Goal: Information Seeking & Learning: Find specific fact

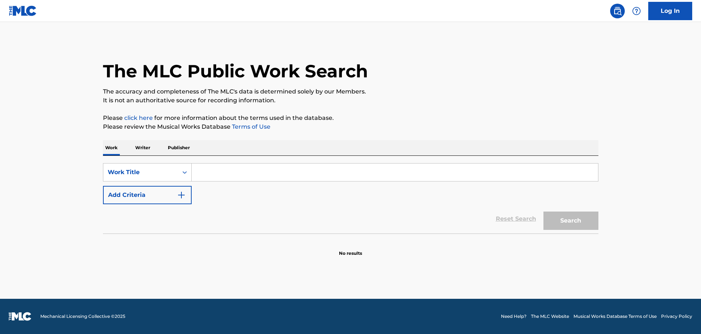
click at [207, 168] on input "Search Form" at bounding box center [395, 172] width 406 height 18
paste input "SAMANDAR"
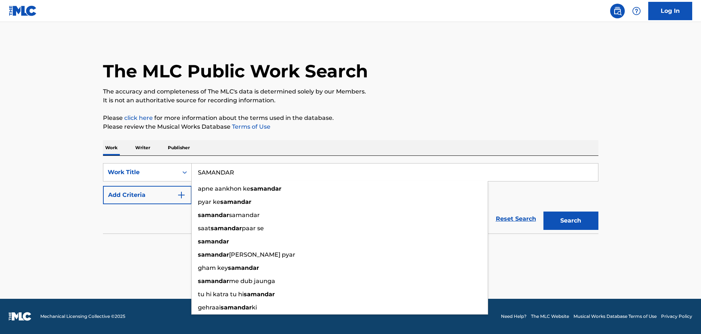
type input "SAMANDAR"
click at [146, 193] on button "Add Criteria" at bounding box center [147, 195] width 89 height 18
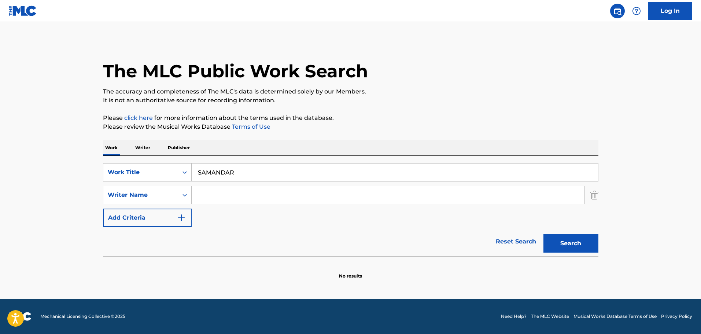
click at [217, 197] on input "Search Form" at bounding box center [388, 195] width 393 height 18
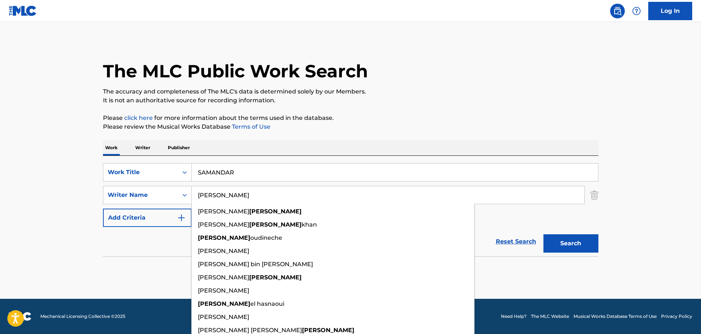
type input "[PERSON_NAME]"
click at [543, 234] on button "Search" at bounding box center [570, 243] width 55 height 18
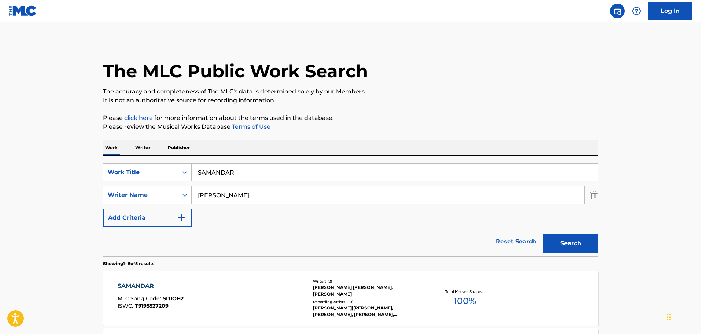
scroll to position [146, 0]
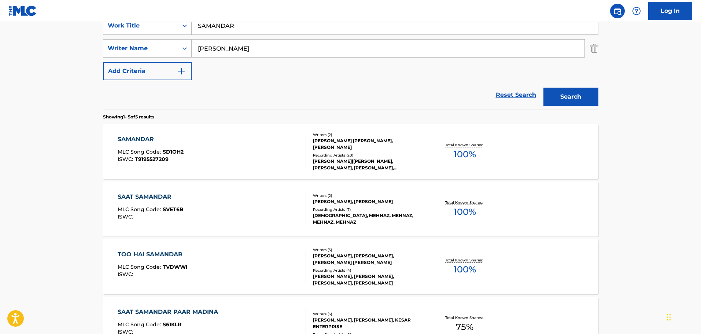
click at [254, 154] on div "SAMANDAR MLC Song Code : SD1OH2 ISWC : T9195527209" at bounding box center [212, 151] width 188 height 33
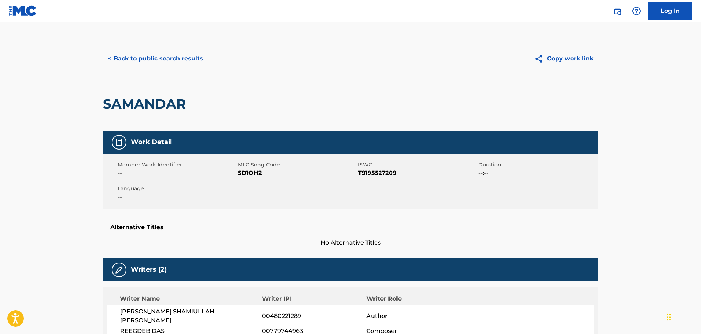
click at [159, 51] on button "< Back to public search results" at bounding box center [155, 58] width 105 height 18
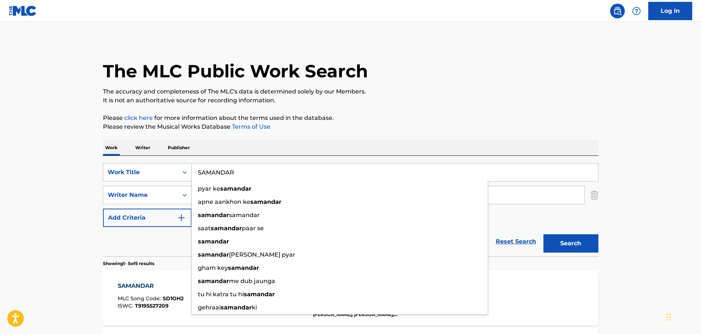
drag, startPoint x: 241, startPoint y: 174, endPoint x: 173, endPoint y: 174, distance: 67.4
click at [173, 174] on div "SearchWithCriteriaaeb5f3ff-1067-47f9-9336-6bb84dcb5fa3 Work Title [PERSON_NAME]…" at bounding box center [350, 172] width 495 height 18
paste input "AAJ SE [PERSON_NAME]"
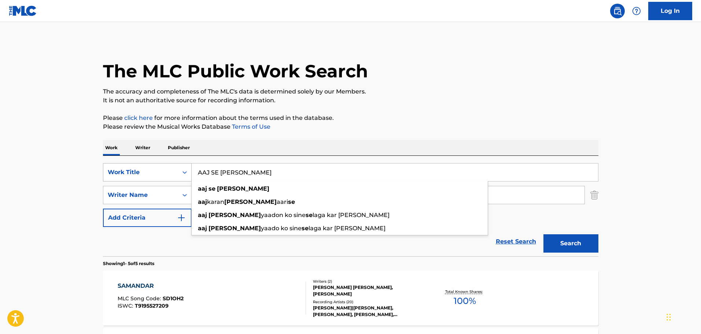
type input "AAJ SE [PERSON_NAME]"
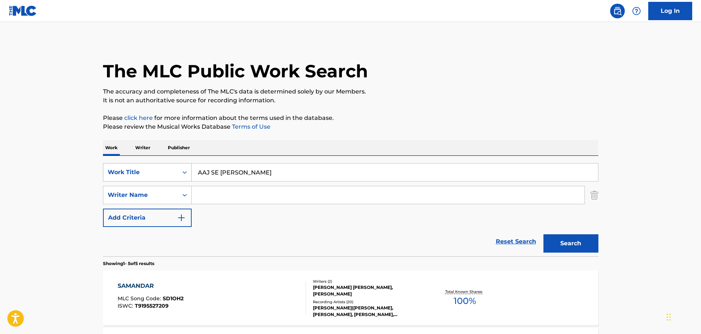
click at [543, 234] on button "Search" at bounding box center [570, 243] width 55 height 18
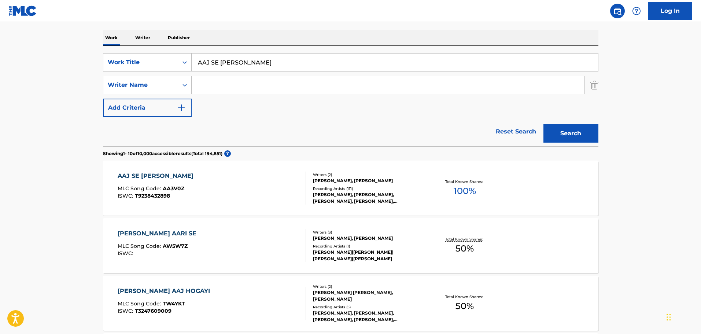
scroll to position [146, 0]
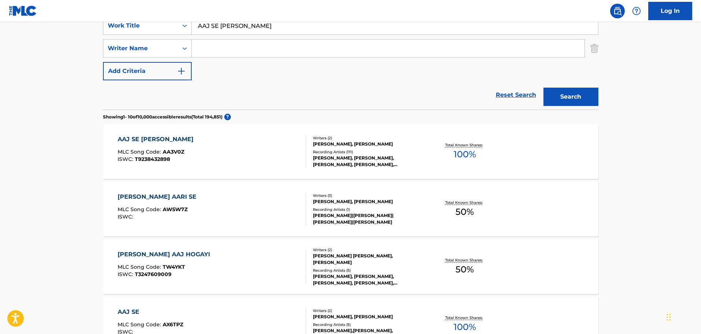
click at [296, 159] on div "AAJ SE [PERSON_NAME] MLC Song Code : AA3V0Z ISWC : T9238432898" at bounding box center [212, 151] width 188 height 33
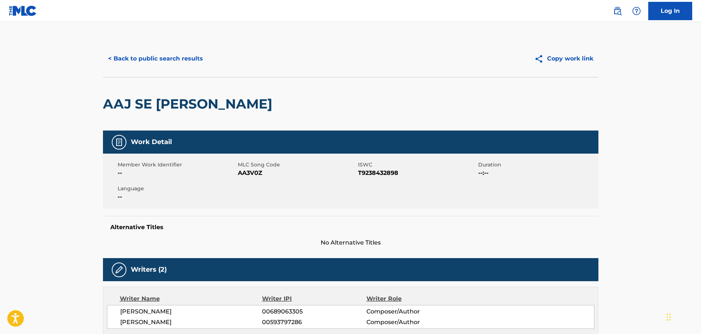
click at [190, 60] on button "< Back to public search results" at bounding box center [155, 58] width 105 height 18
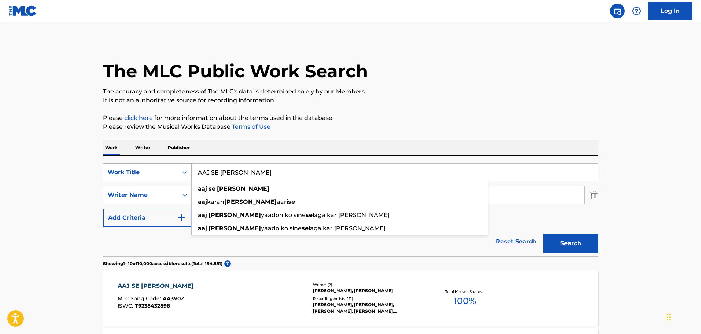
drag, startPoint x: 250, startPoint y: 174, endPoint x: 174, endPoint y: 174, distance: 76.2
click at [174, 174] on div "SearchWithCriteriaaeb5f3ff-1067-47f9-9336-6bb84dcb5fa3 Work Title AAJ SE [PERSO…" at bounding box center [350, 172] width 495 height 18
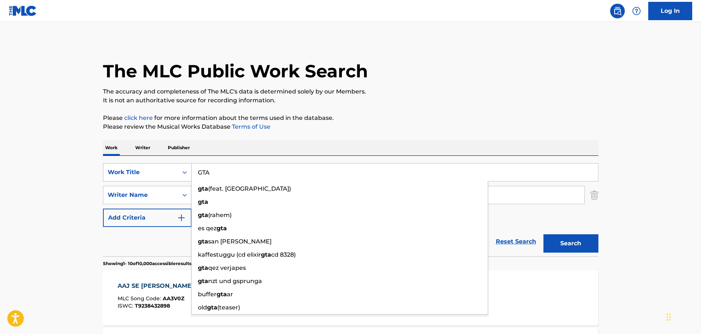
type input "GTA"
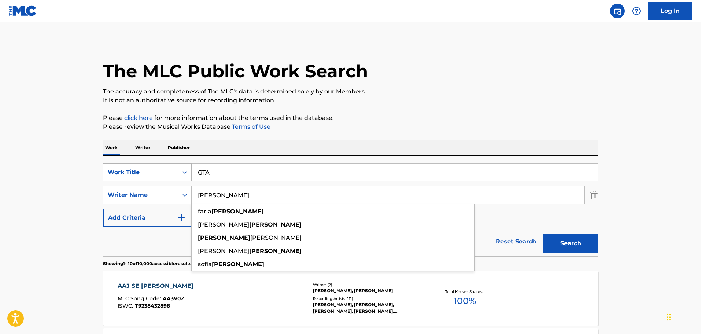
type input "[PERSON_NAME]"
click at [543, 234] on button "Search" at bounding box center [570, 243] width 55 height 18
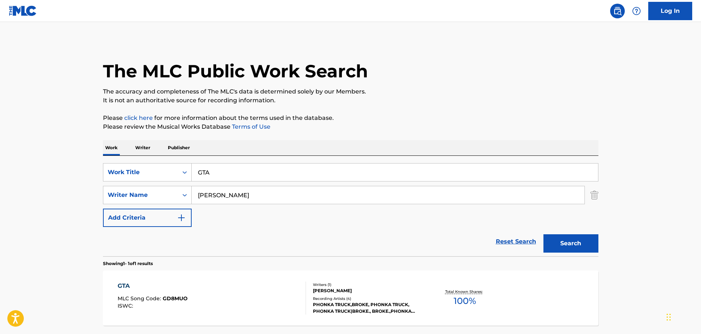
scroll to position [65, 0]
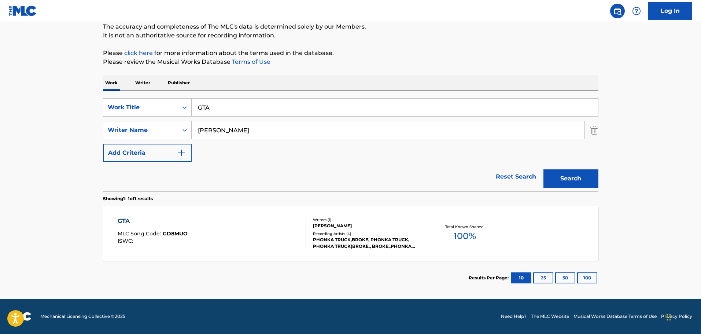
click at [280, 245] on div "GTA MLC Song Code : GD8MUO ISWC :" at bounding box center [212, 232] width 188 height 33
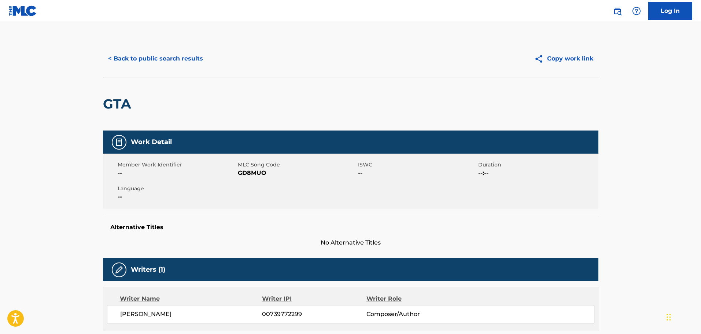
click at [171, 61] on button "< Back to public search results" at bounding box center [155, 58] width 105 height 18
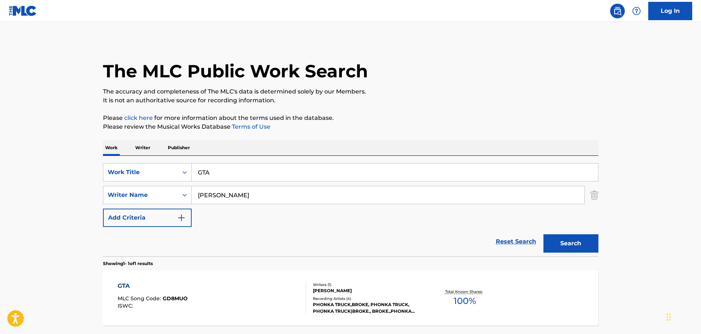
scroll to position [23, 0]
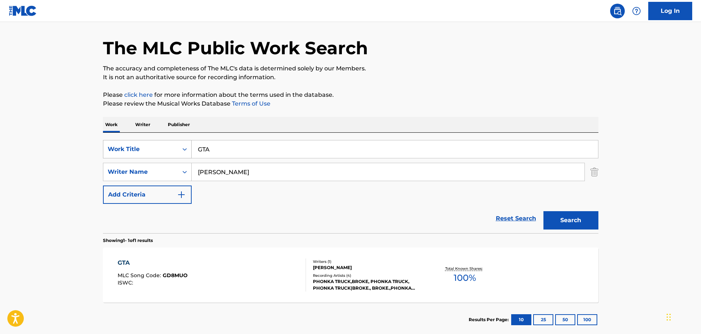
drag, startPoint x: 225, startPoint y: 151, endPoint x: 175, endPoint y: 142, distance: 50.6
click at [176, 142] on div "SearchWithCriteriaaeb5f3ff-1067-47f9-9336-6bb84dcb5fa3 Work Title GTA" at bounding box center [350, 149] width 495 height 18
paste input "[PERSON_NAME] POR QUE PUEDO"
type input "[PERSON_NAME] POR QUE PUEDO"
click at [543, 211] on button "Search" at bounding box center [570, 220] width 55 height 18
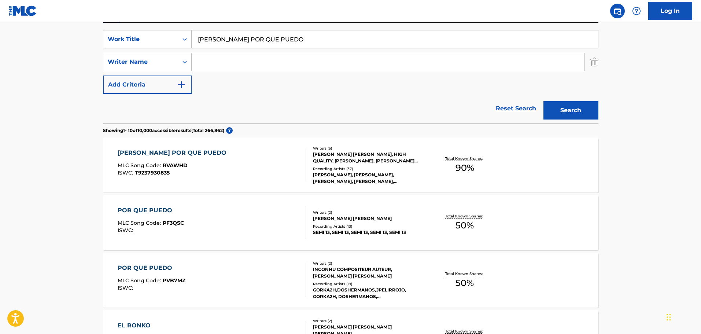
scroll to position [170, 0]
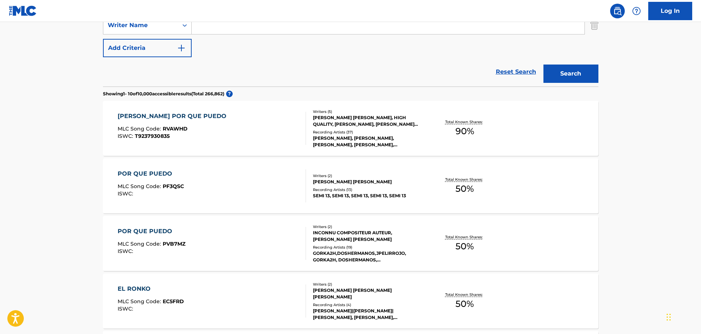
click at [247, 126] on div "[PERSON_NAME] POR QUE PUEDO MLC Song Code : RVAWHD ISWC : T9237930835" at bounding box center [212, 128] width 188 height 33
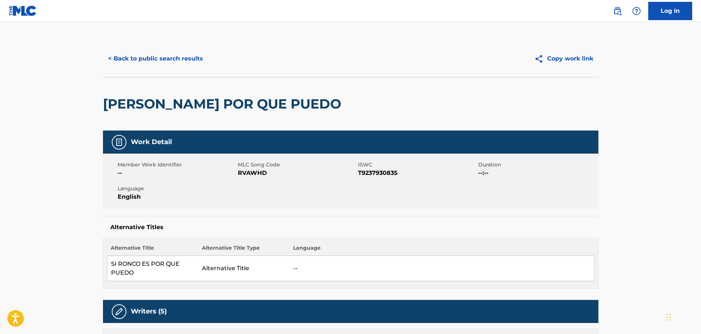
click at [161, 60] on button "< Back to public search results" at bounding box center [155, 58] width 105 height 18
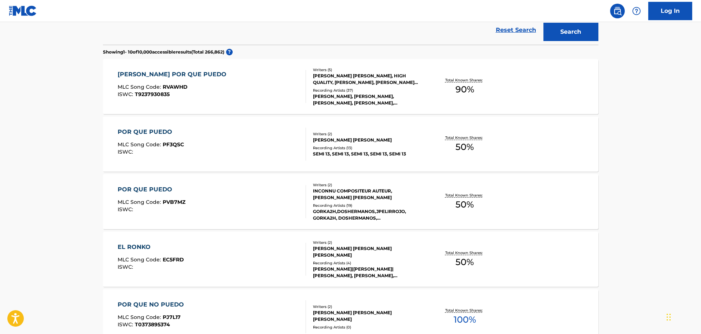
scroll to position [175, 0]
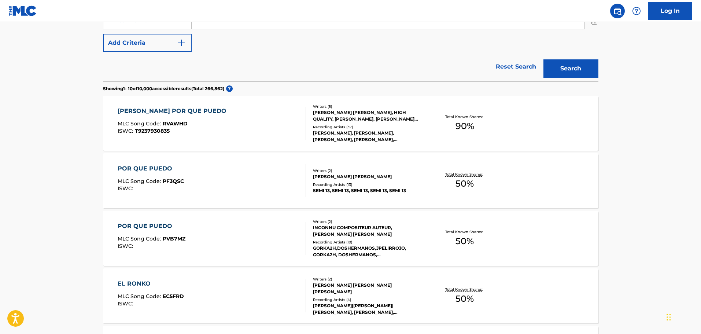
click at [242, 132] on div "[PERSON_NAME] POR QUE PUEDO MLC Song Code : RVAWHD ISWC : T9237930835" at bounding box center [212, 123] width 188 height 33
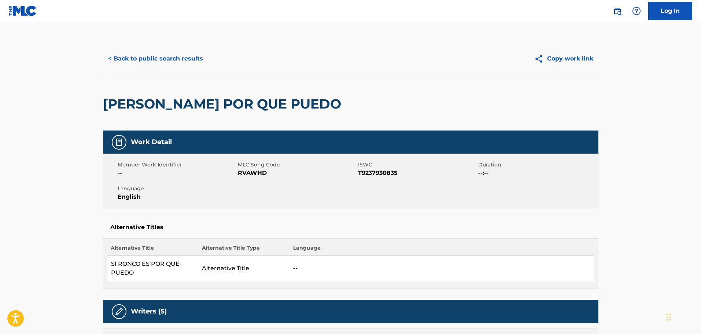
click at [139, 55] on button "< Back to public search results" at bounding box center [155, 58] width 105 height 18
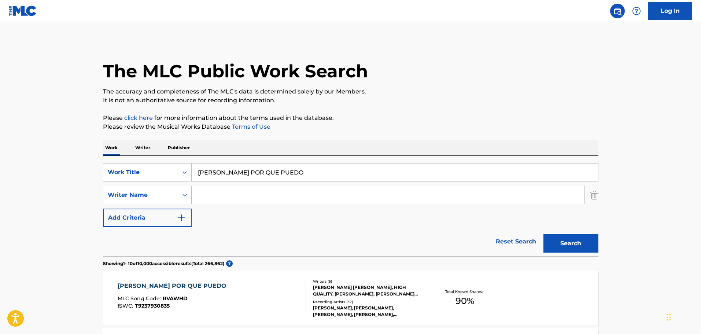
drag, startPoint x: 247, startPoint y: 167, endPoint x: 169, endPoint y: 159, distance: 78.8
click at [169, 159] on div "SearchWithCriteriaaeb5f3ff-1067-47f9-9336-6bb84dcb5fa3 Work Title RONKO POR QUE…" at bounding box center [350, 206] width 495 height 100
paste input "[PERSON_NAME] TE LAS VA A PEGAR"
type input "[PERSON_NAME] TE LAS VA A PEGAR"
click at [543, 234] on button "Search" at bounding box center [570, 243] width 55 height 18
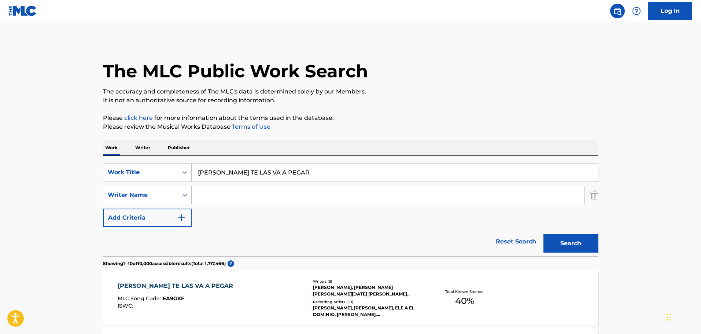
scroll to position [146, 0]
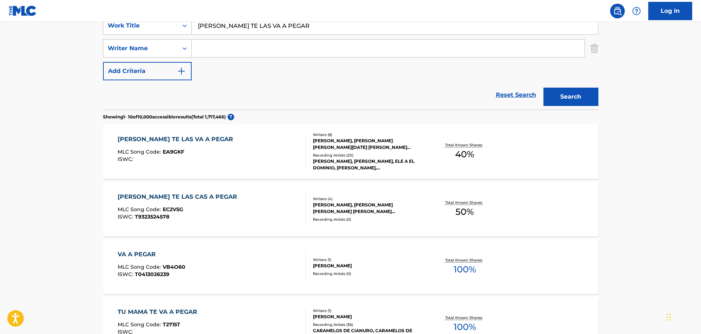
click at [278, 164] on div "[PERSON_NAME] TE LAS VA A PEGAR MLC Song Code : EA9GKF ISWC :" at bounding box center [212, 151] width 188 height 33
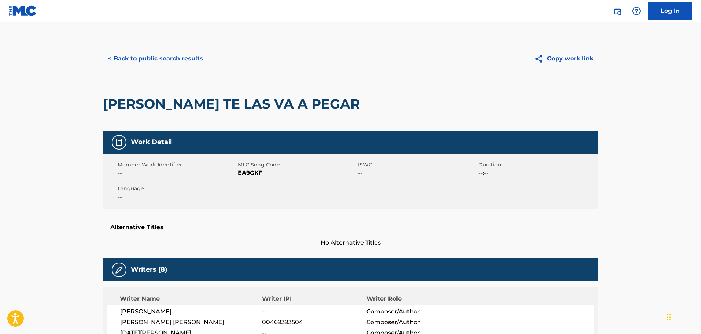
scroll to position [220, 0]
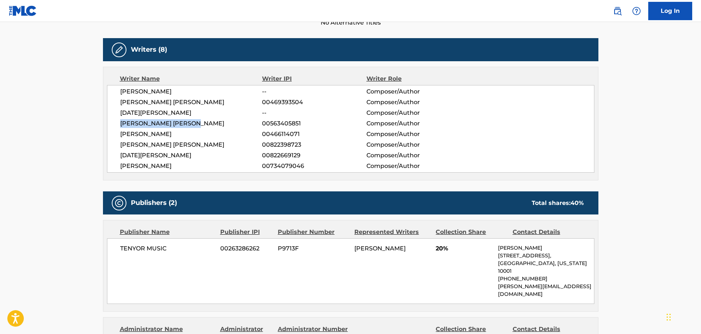
drag, startPoint x: 182, startPoint y: 124, endPoint x: 113, endPoint y: 123, distance: 69.6
click at [113, 123] on div "[PERSON_NAME] -- Composer/Author [PERSON_NAME] [PERSON_NAME] 00469393504 Compos…" at bounding box center [350, 129] width 487 height 88
copy span "[PERSON_NAME] [PERSON_NAME]"
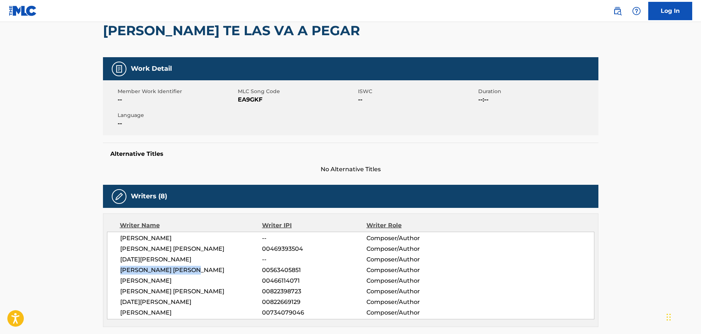
scroll to position [0, 0]
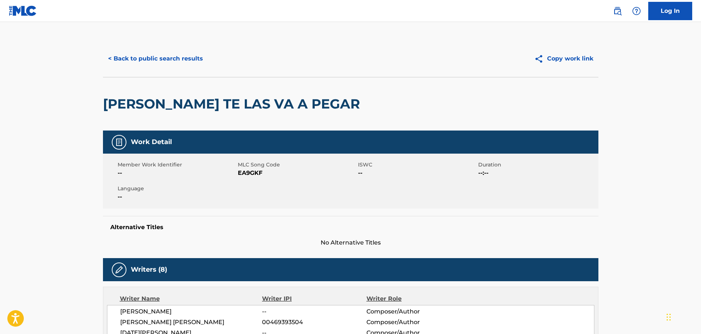
click at [139, 54] on button "< Back to public search results" at bounding box center [155, 58] width 105 height 18
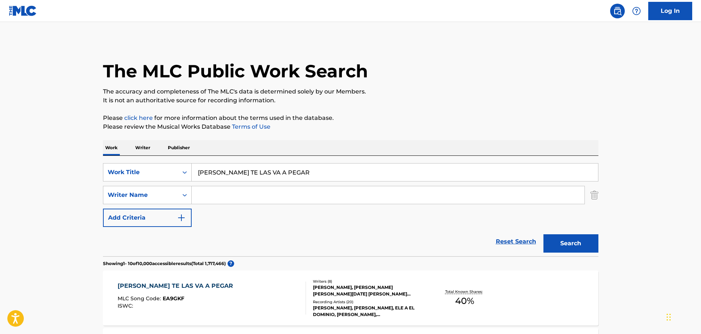
click at [178, 145] on p "Publisher" at bounding box center [179, 147] width 26 height 15
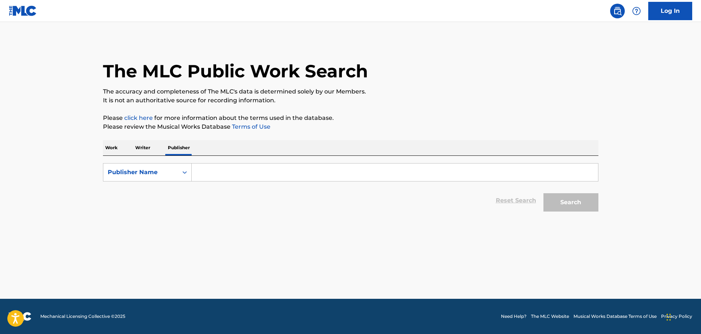
click at [201, 166] on input "Search Form" at bounding box center [395, 172] width 406 height 18
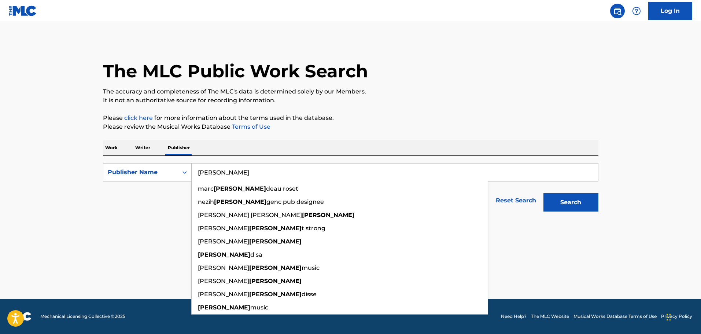
type input "[PERSON_NAME]"
click at [308, 137] on div "The MLC Public Work Search The accuracy and completeness of The MLC's data is d…" at bounding box center [350, 127] width 513 height 175
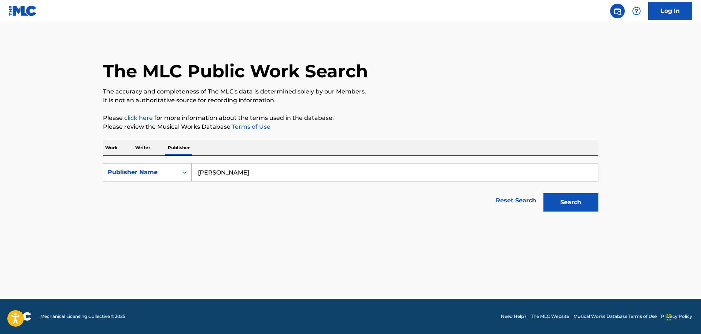
click at [565, 202] on button "Search" at bounding box center [570, 202] width 55 height 18
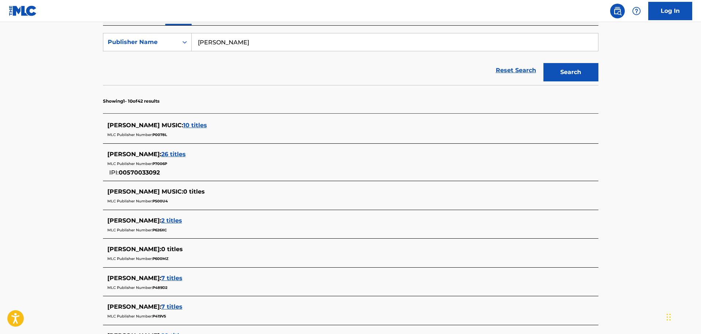
scroll to position [93, 0]
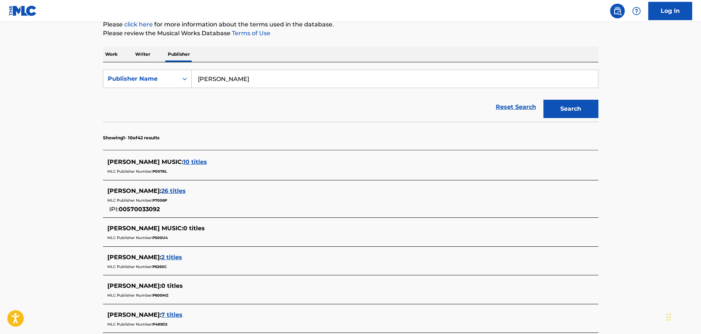
click at [183, 162] on span "10 titles" at bounding box center [195, 161] width 24 height 7
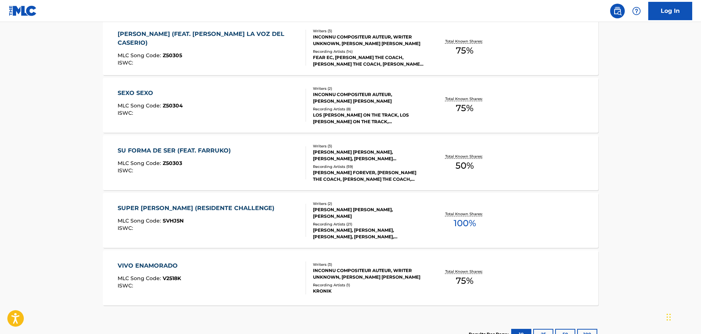
scroll to position [589, 0]
